Goal: Find specific page/section: Find specific page/section

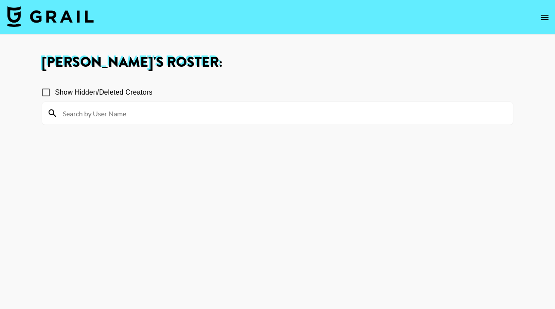
click at [540, 19] on icon "open drawer" at bounding box center [544, 17] width 10 height 10
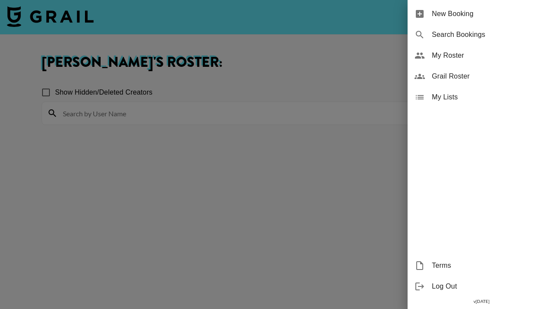
click at [480, 76] on span "Grail Roster" at bounding box center [490, 76] width 116 height 10
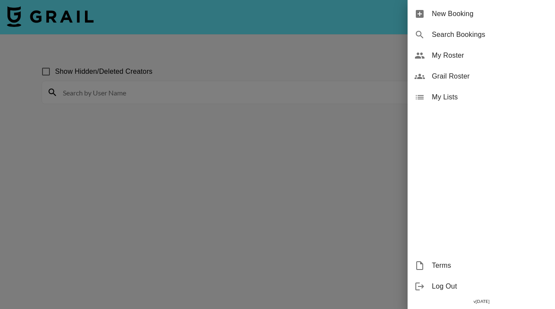
click at [449, 77] on span "Grail Roster" at bounding box center [490, 76] width 116 height 10
click at [216, 174] on div at bounding box center [277, 154] width 555 height 309
click at [107, 91] on div at bounding box center [277, 154] width 555 height 309
click at [256, 100] on div at bounding box center [277, 154] width 555 height 309
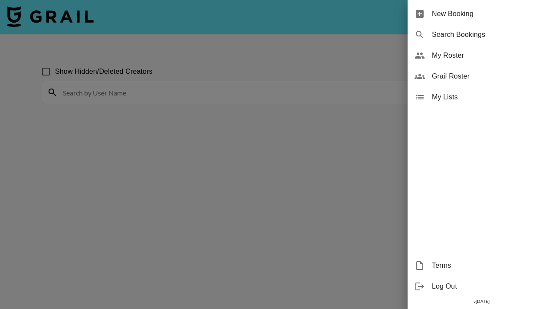
click at [256, 100] on div at bounding box center [277, 154] width 555 height 309
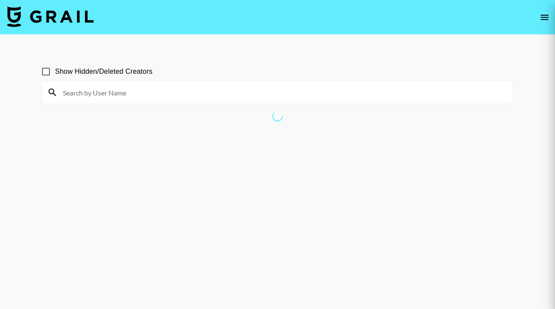
click at [114, 94] on div at bounding box center [277, 154] width 555 height 309
click at [74, 91] on div at bounding box center [277, 154] width 555 height 309
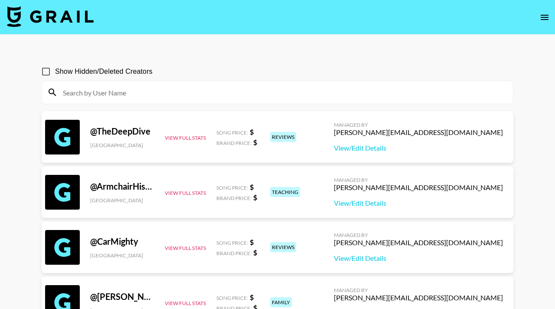
click at [127, 94] on input at bounding box center [283, 92] width 450 height 14
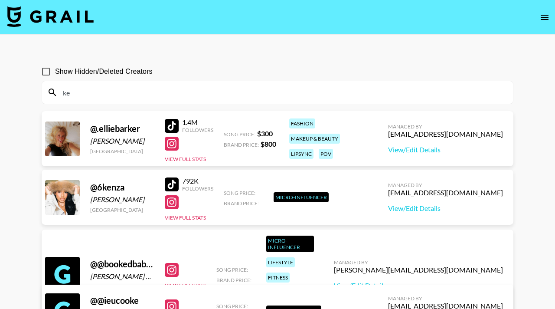
type input "k"
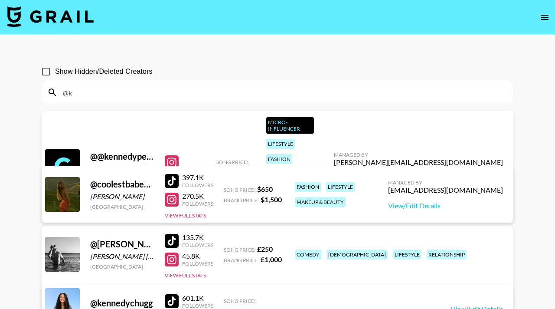
type input "@"
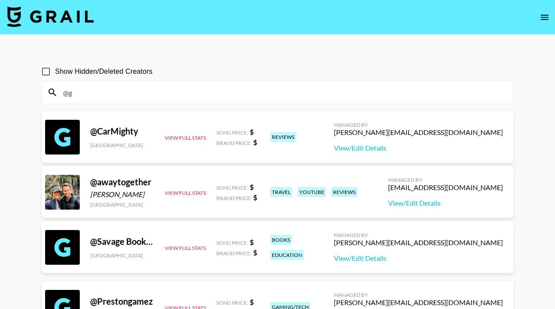
type input "@"
